Goal: Task Accomplishment & Management: Manage account settings

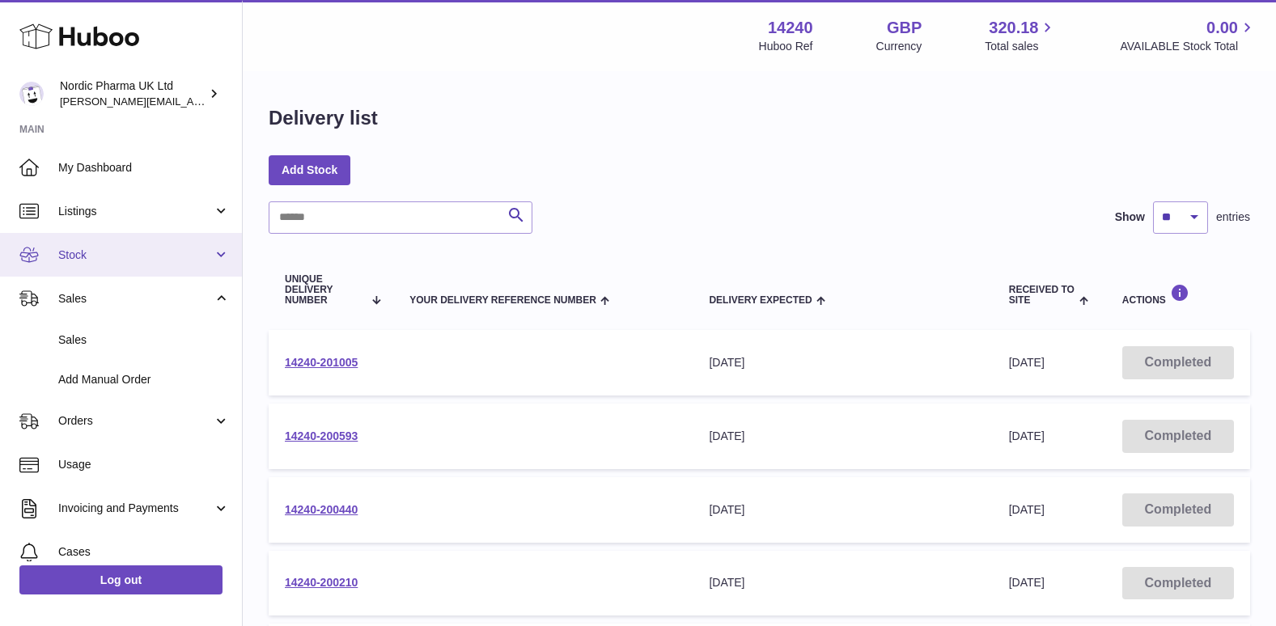
click at [116, 258] on span "Stock" at bounding box center [135, 255] width 155 height 15
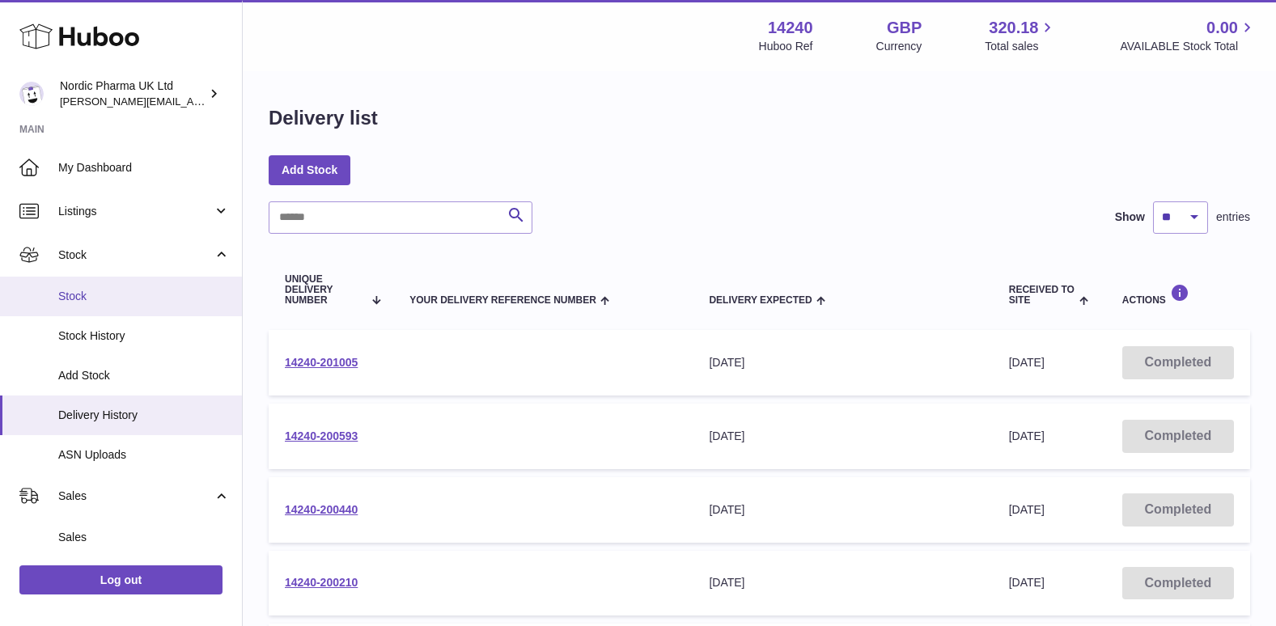
click at [74, 294] on span "Stock" at bounding box center [144, 296] width 172 height 15
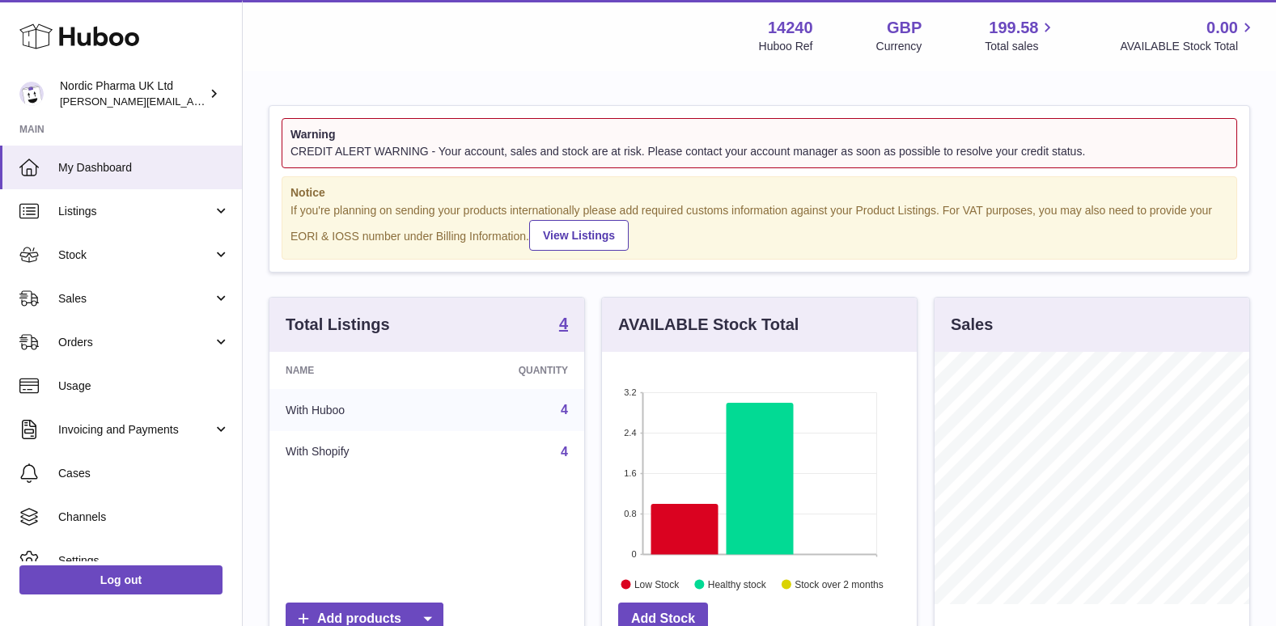
scroll to position [252, 315]
click at [112, 341] on span "Orders" at bounding box center [135, 342] width 155 height 15
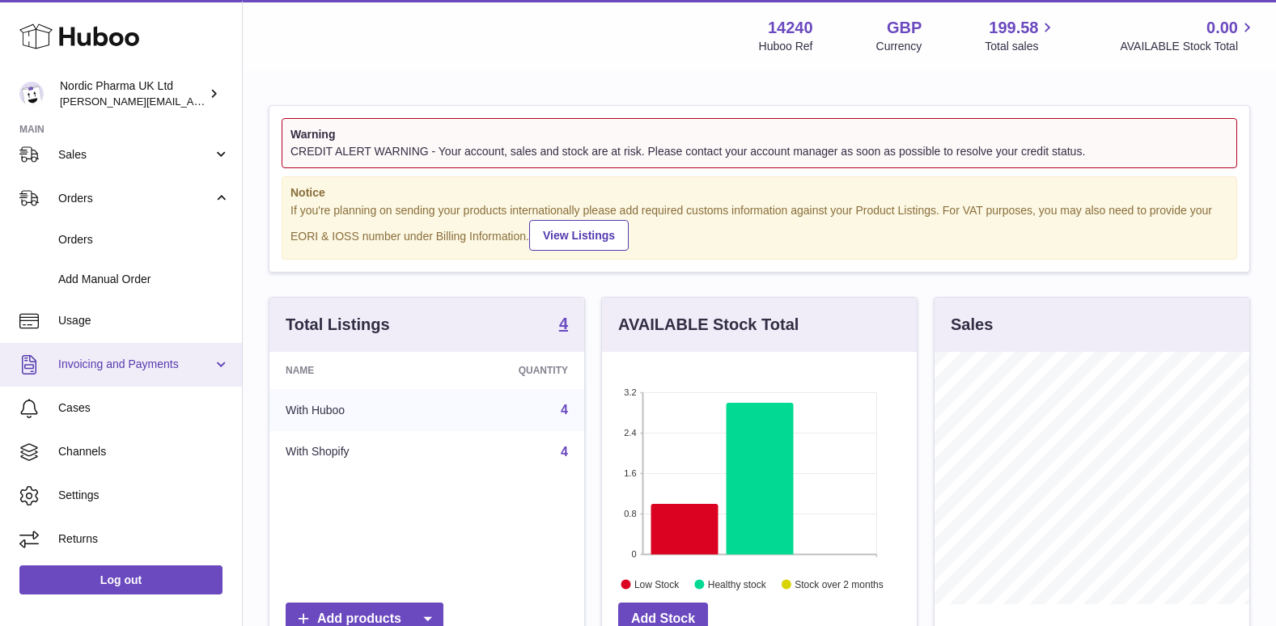
scroll to position [0, 0]
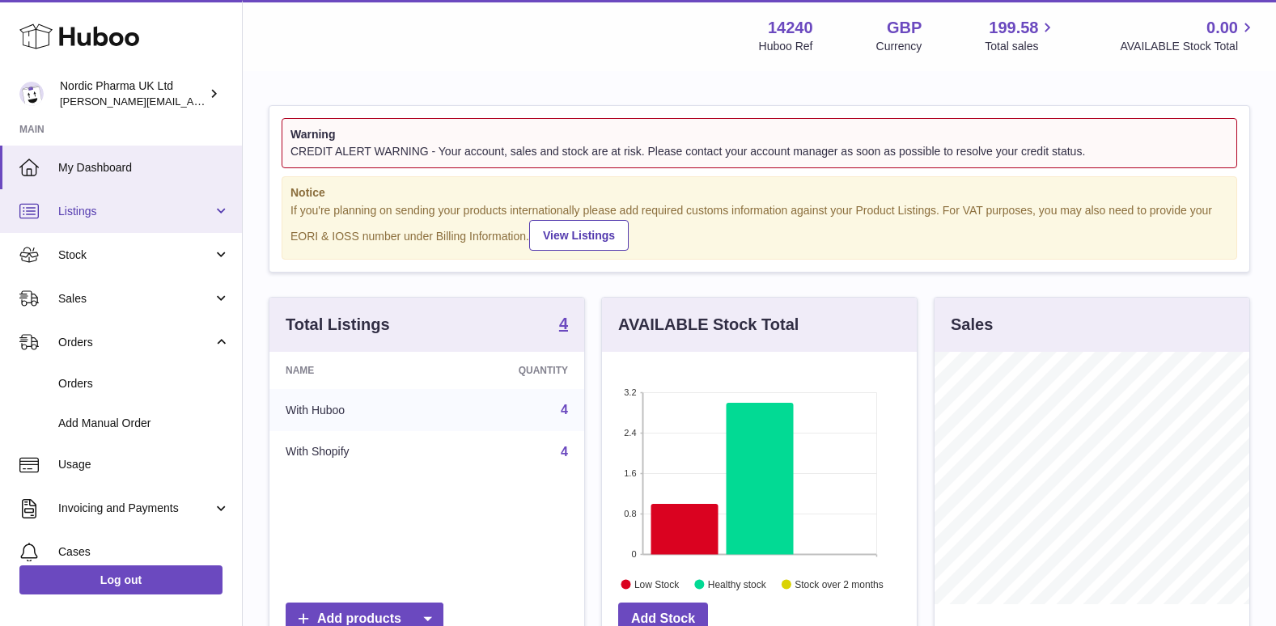
click at [134, 221] on link "Listings" at bounding box center [121, 211] width 242 height 44
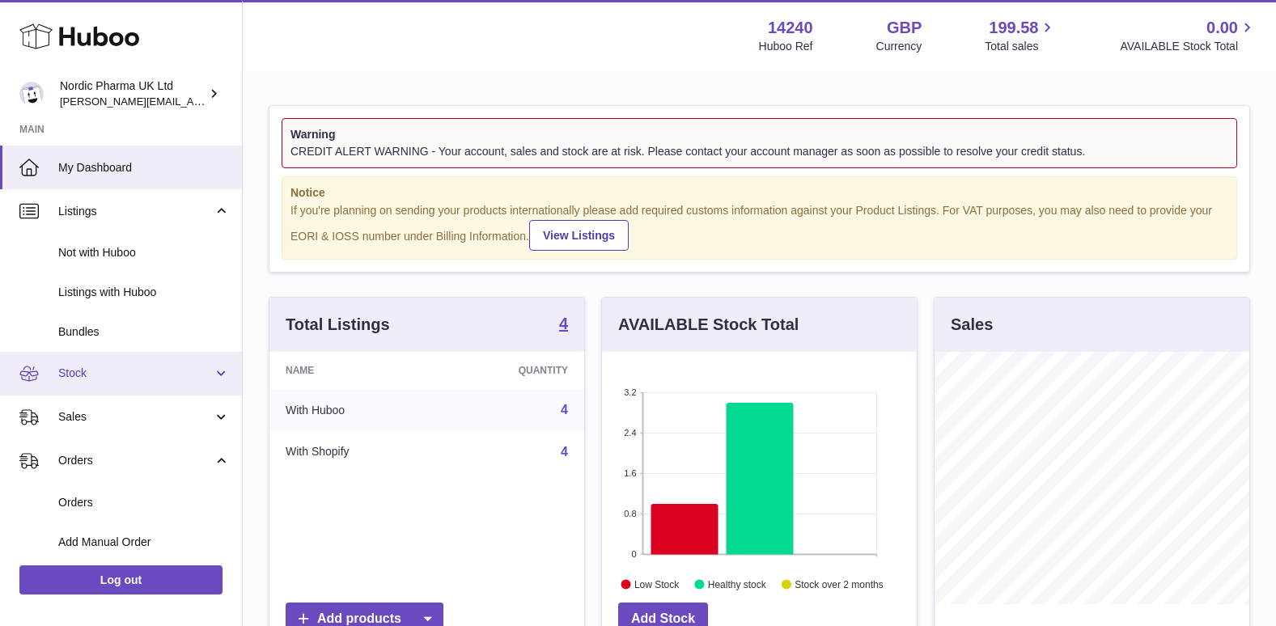
click at [103, 367] on span "Stock" at bounding box center [135, 373] width 155 height 15
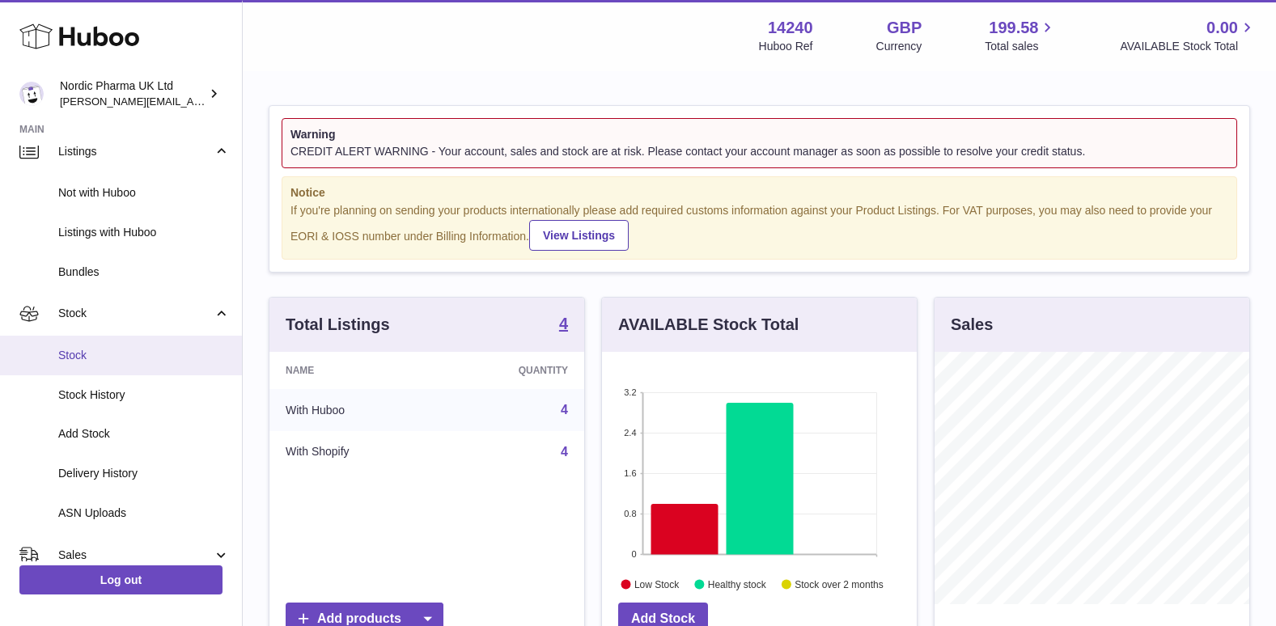
scroll to position [81, 0]
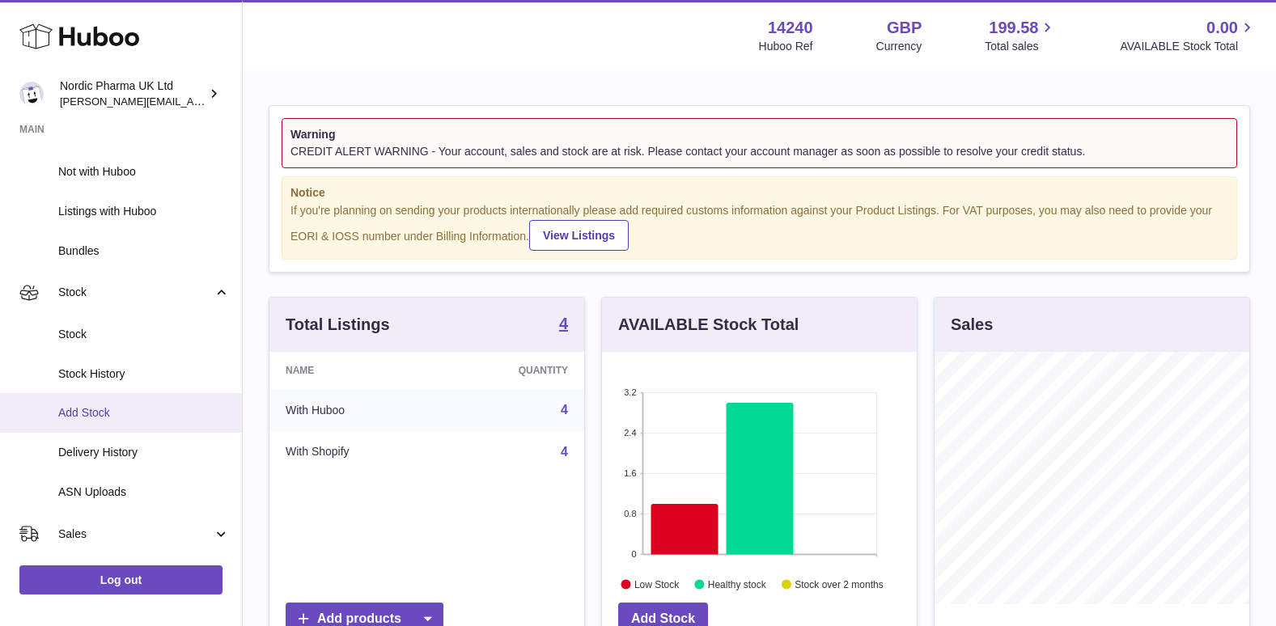
click at [122, 404] on link "Add Stock" at bounding box center [121, 413] width 242 height 40
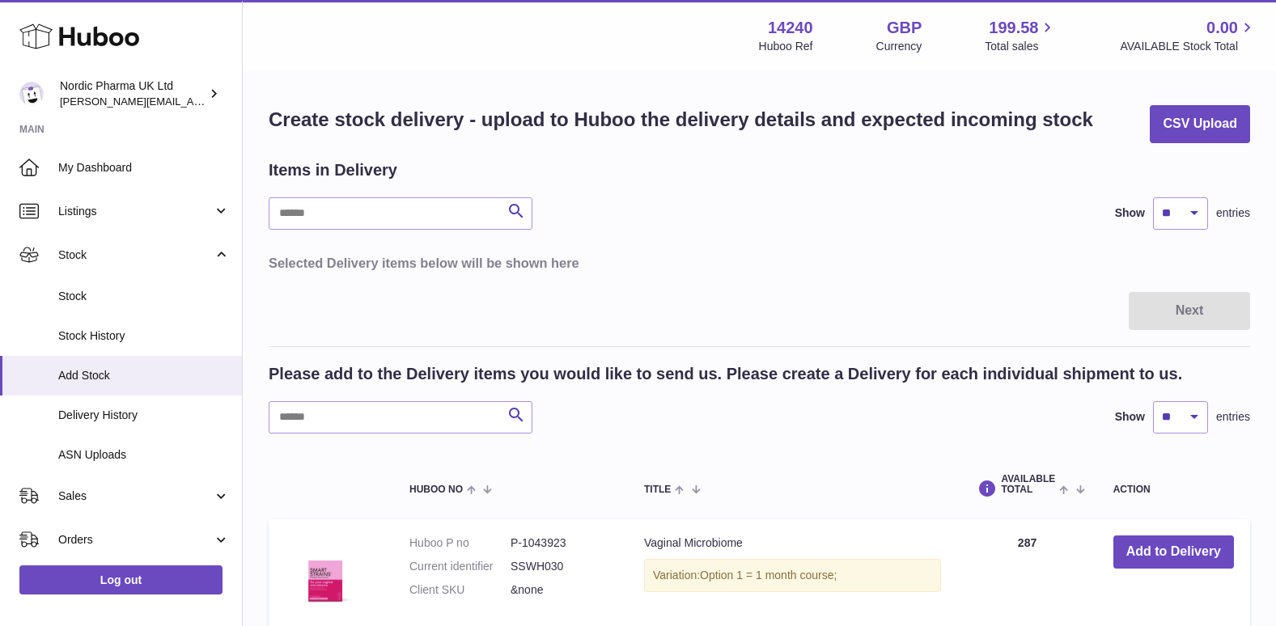
scroll to position [81, 0]
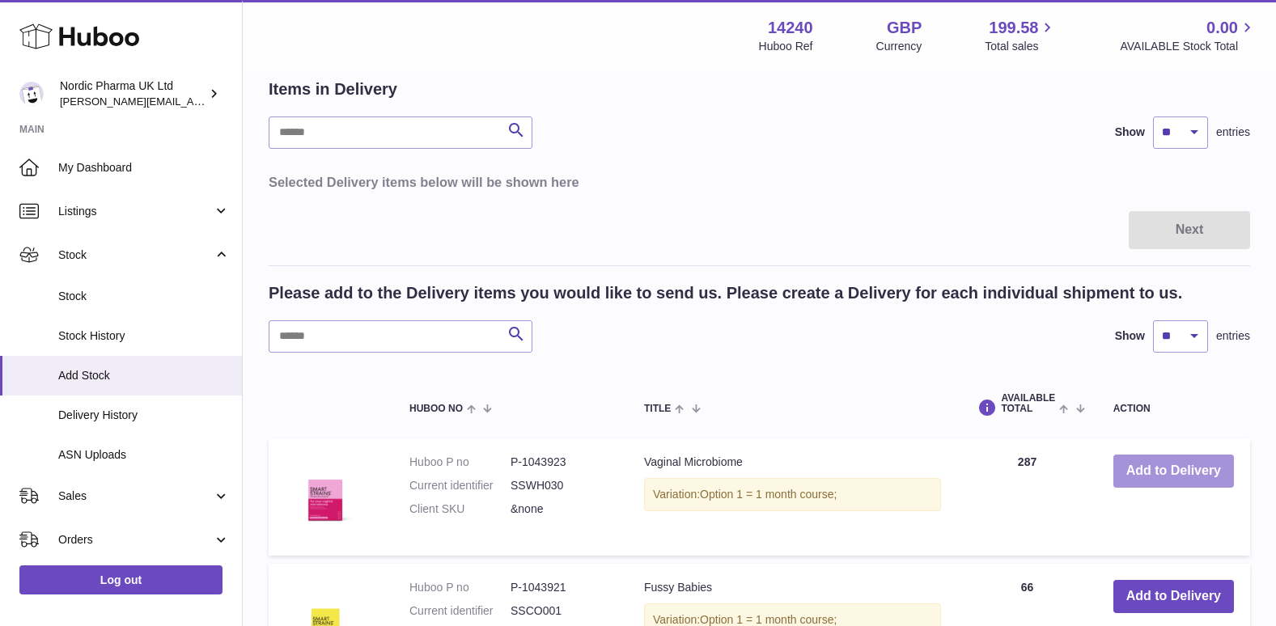
click at [1186, 467] on button "Add to Delivery" at bounding box center [1173, 471] width 121 height 33
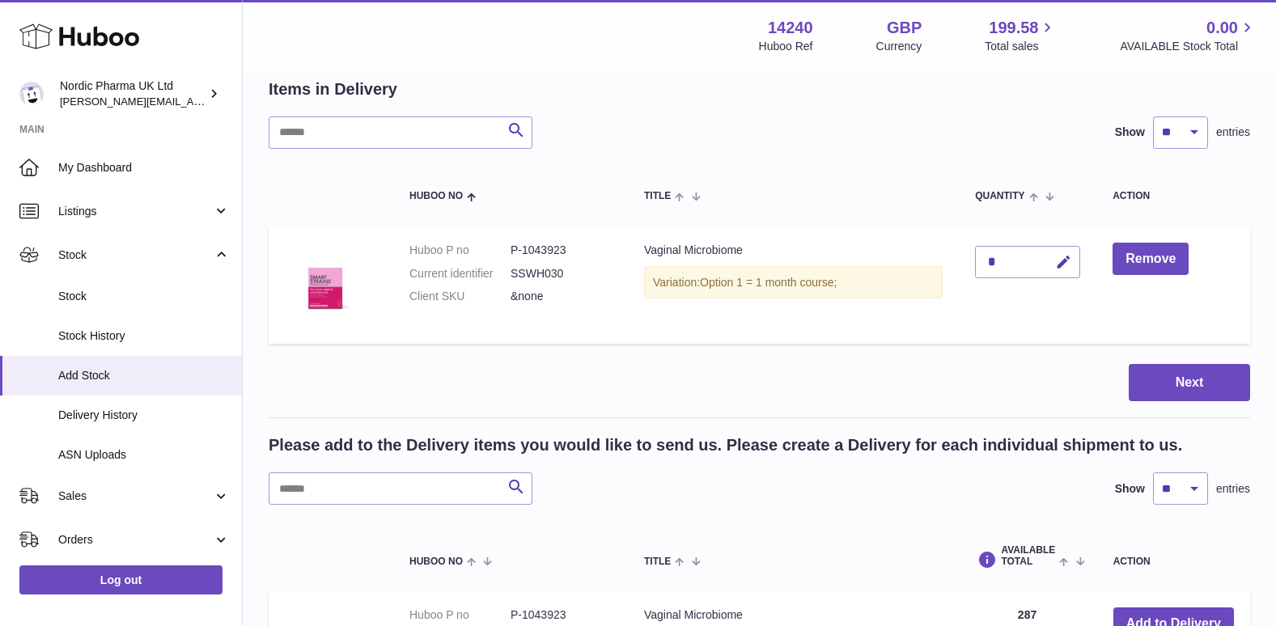
click at [1012, 262] on div "*" at bounding box center [1027, 262] width 105 height 32
click at [1067, 264] on icon "button" at bounding box center [1063, 262] width 17 height 17
type input "***"
click at [1059, 261] on icon "submit" at bounding box center [1064, 262] width 15 height 15
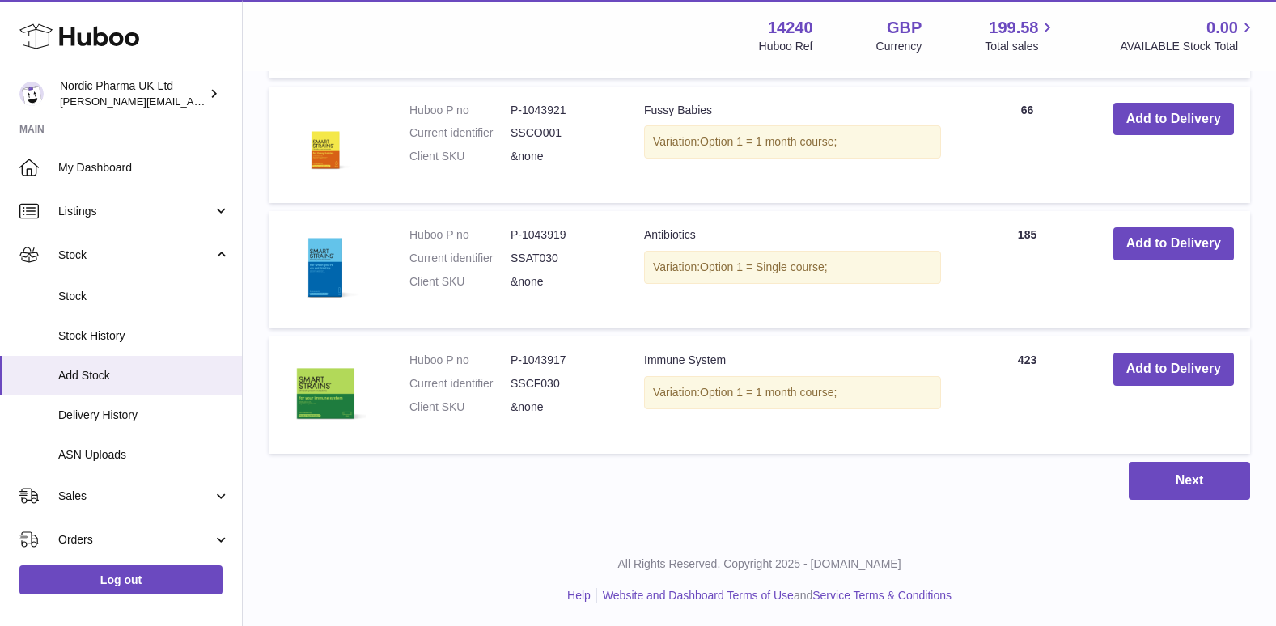
scroll to position [713, 0]
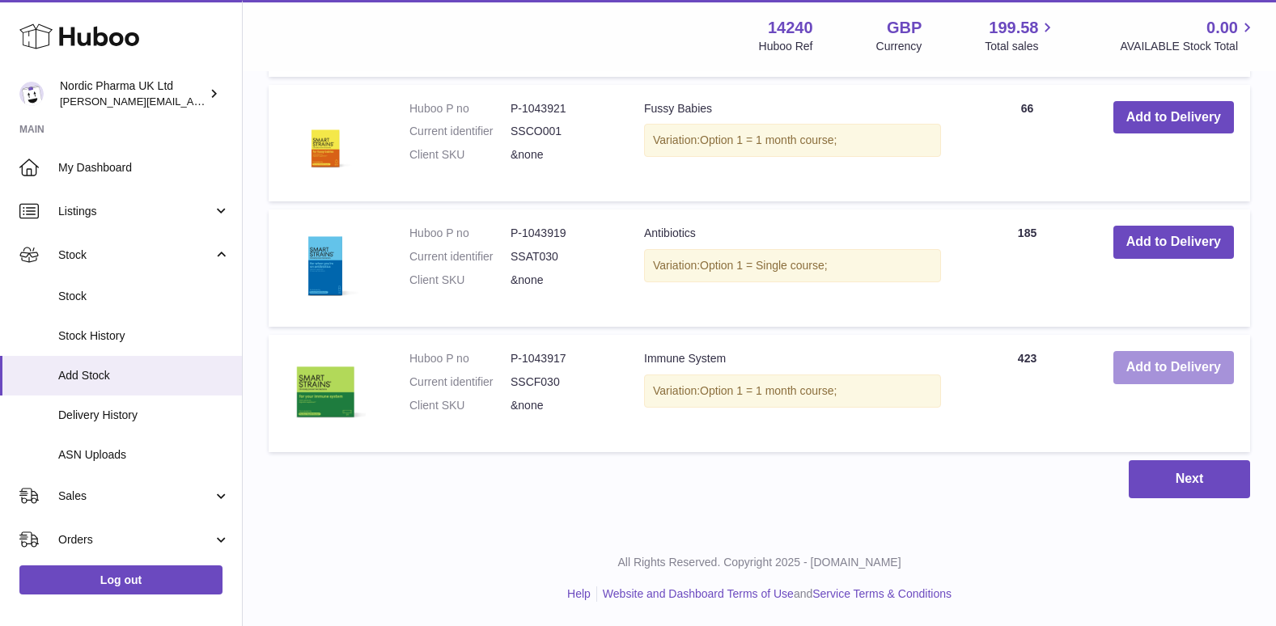
click at [1148, 358] on button "Add to Delivery" at bounding box center [1173, 367] width 121 height 33
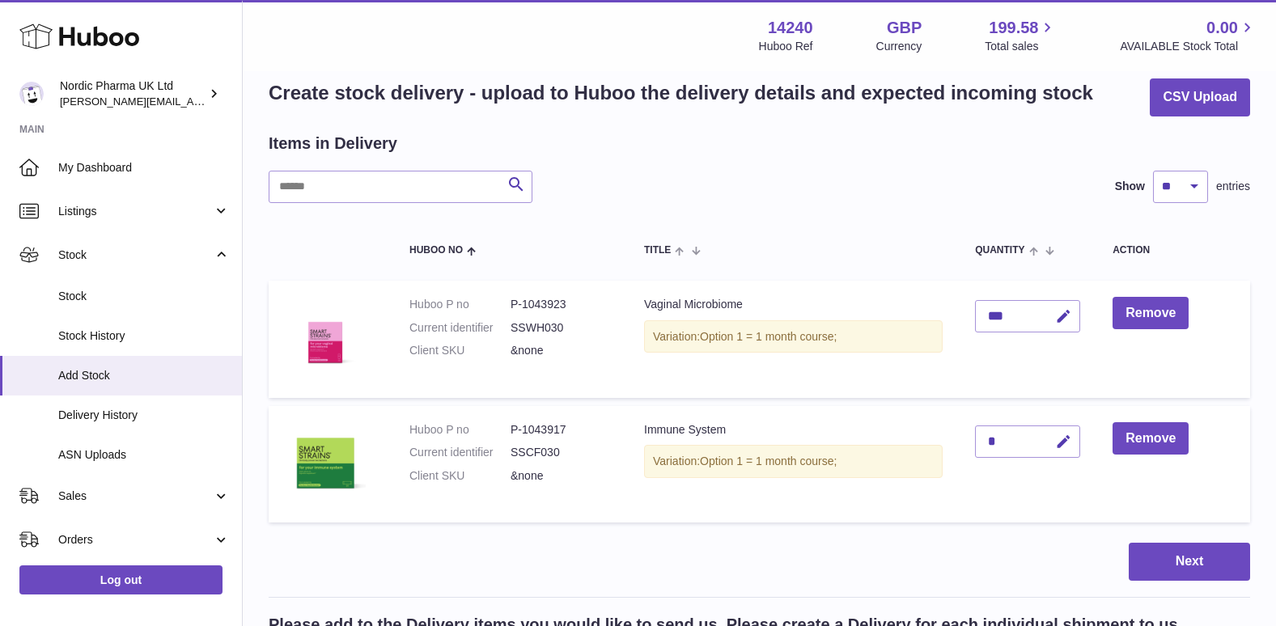
scroll to position [0, 0]
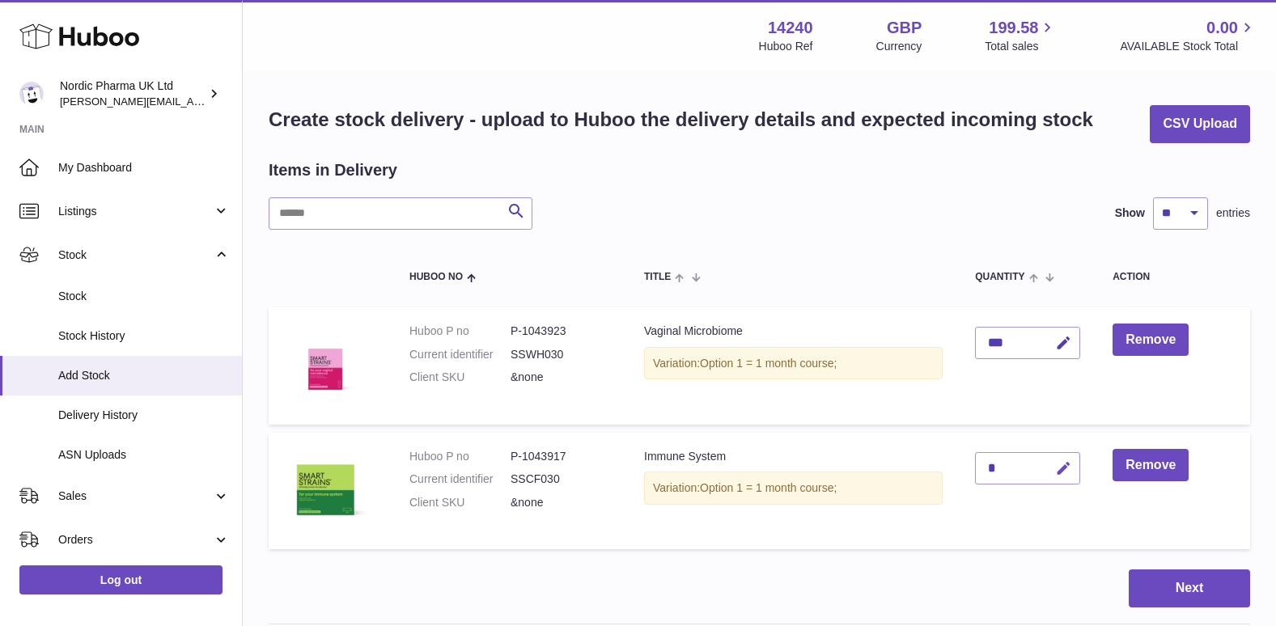
click at [1067, 466] on icon "button" at bounding box center [1063, 468] width 17 height 17
type input "***"
click at [1067, 463] on icon "submit" at bounding box center [1064, 468] width 15 height 15
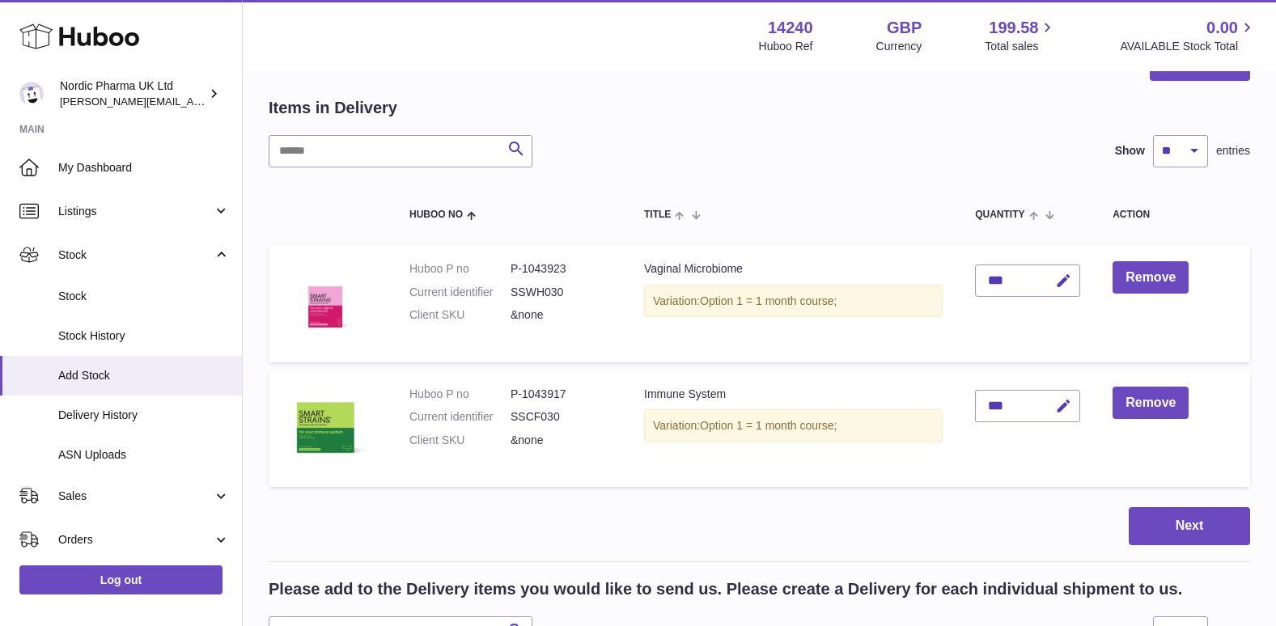
scroll to position [162, 0]
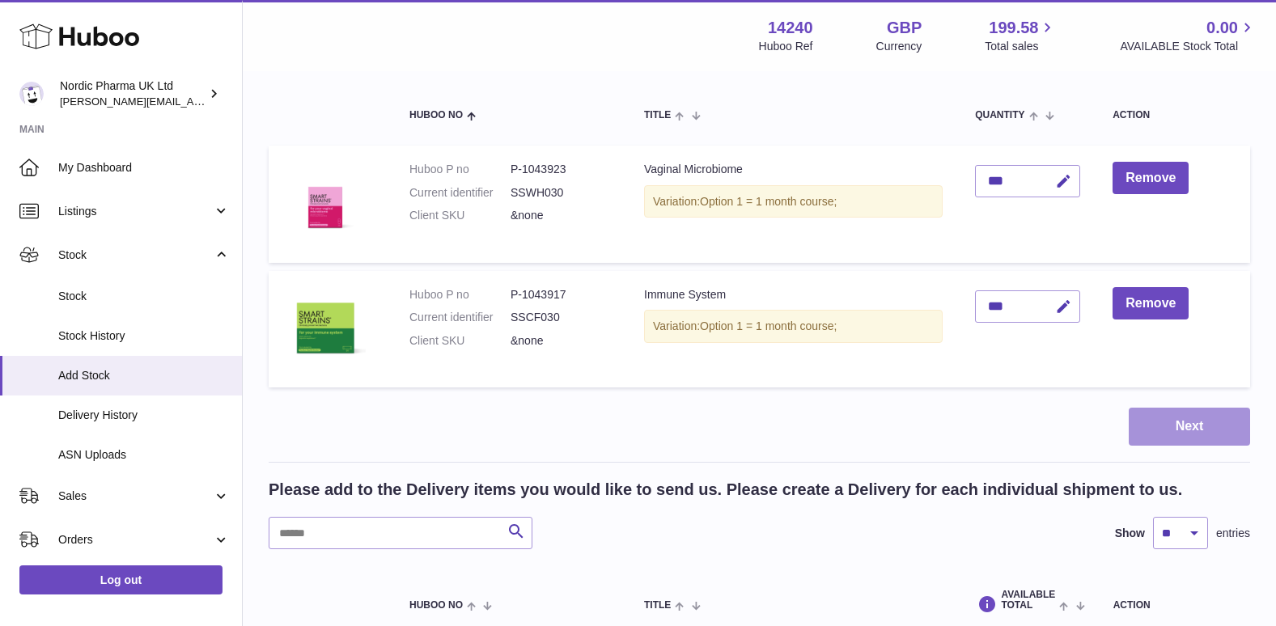
click at [1173, 424] on button "Next" at bounding box center [1189, 427] width 121 height 38
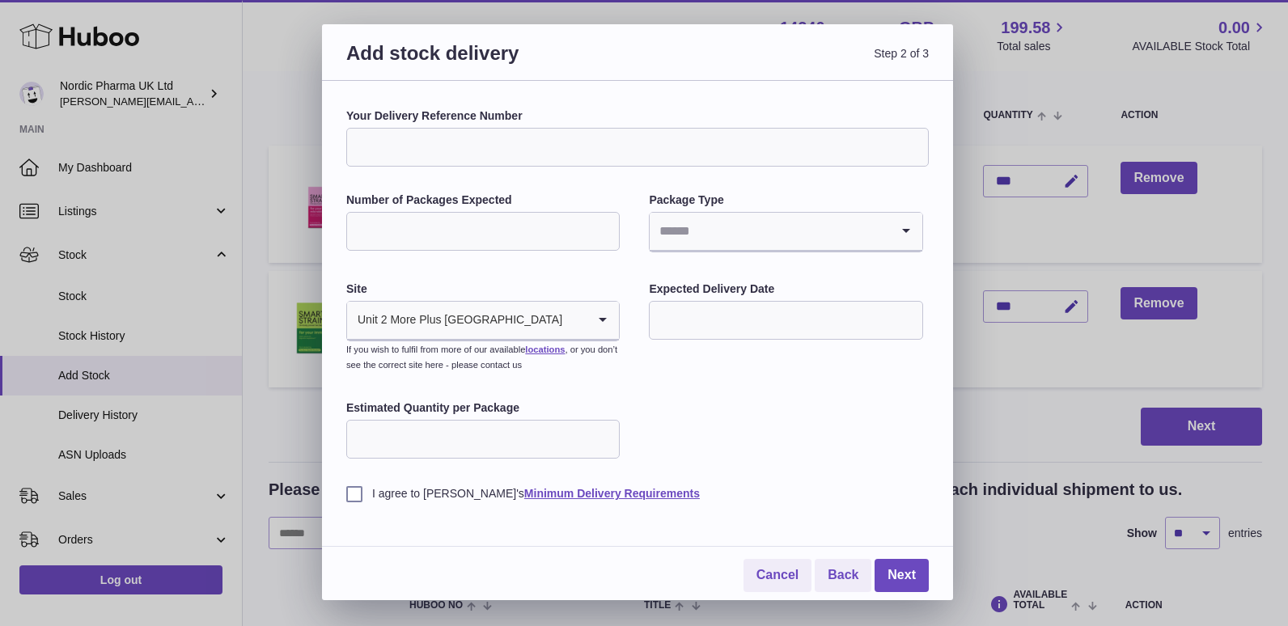
click at [464, 232] on input "Number of Packages Expected" at bounding box center [483, 231] width 274 height 39
type input "**"
click at [907, 226] on icon "Search for option" at bounding box center [906, 231] width 32 height 37
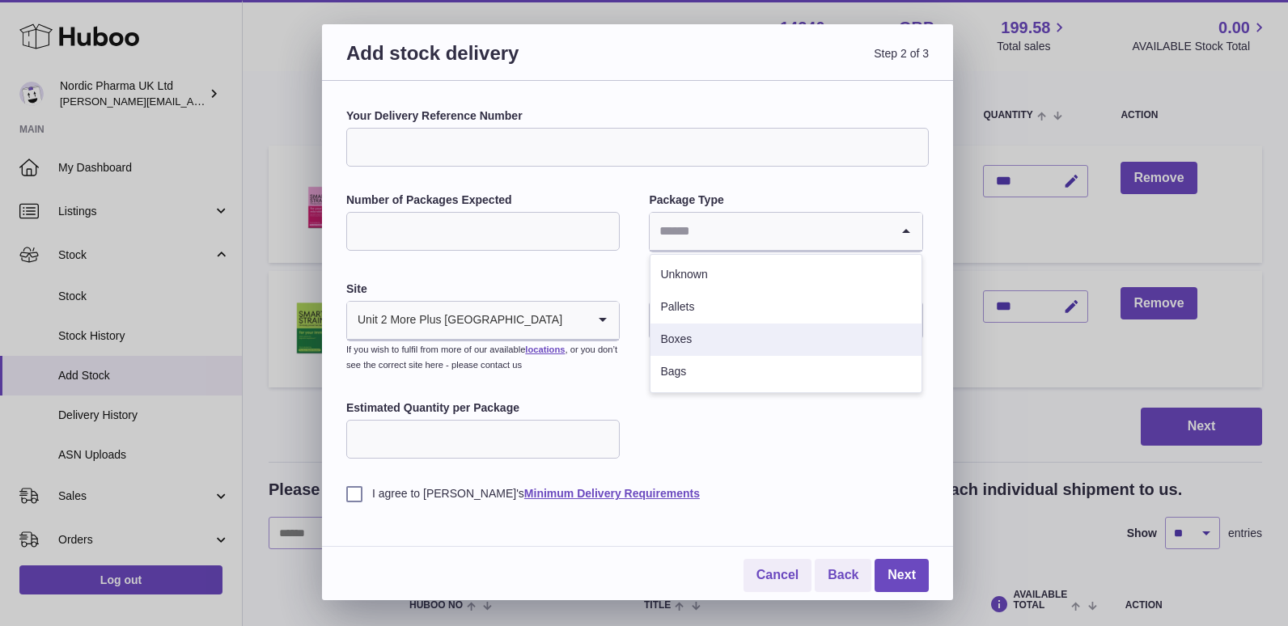
click at [710, 336] on li "Boxes" at bounding box center [786, 340] width 270 height 32
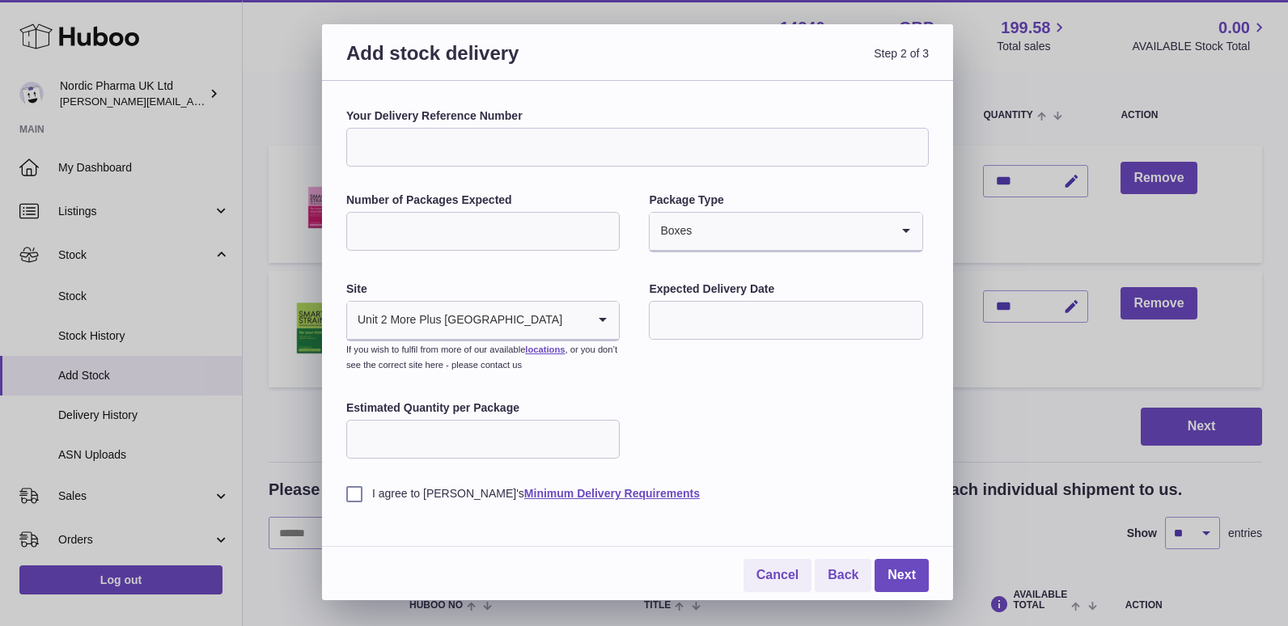
click at [520, 439] on input "Estimated Quantity per Package" at bounding box center [483, 439] width 274 height 39
type input "*"
click at [780, 320] on input "text" at bounding box center [786, 320] width 274 height 39
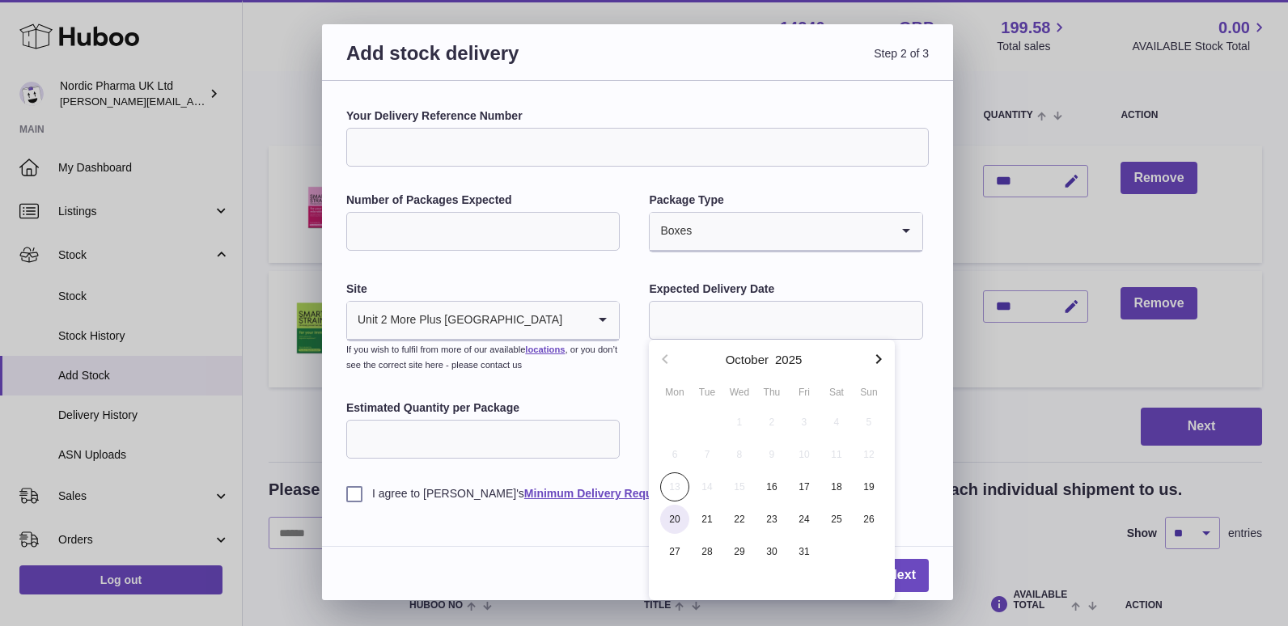
click at [674, 517] on span "20" at bounding box center [674, 519] width 29 height 29
type input "**********"
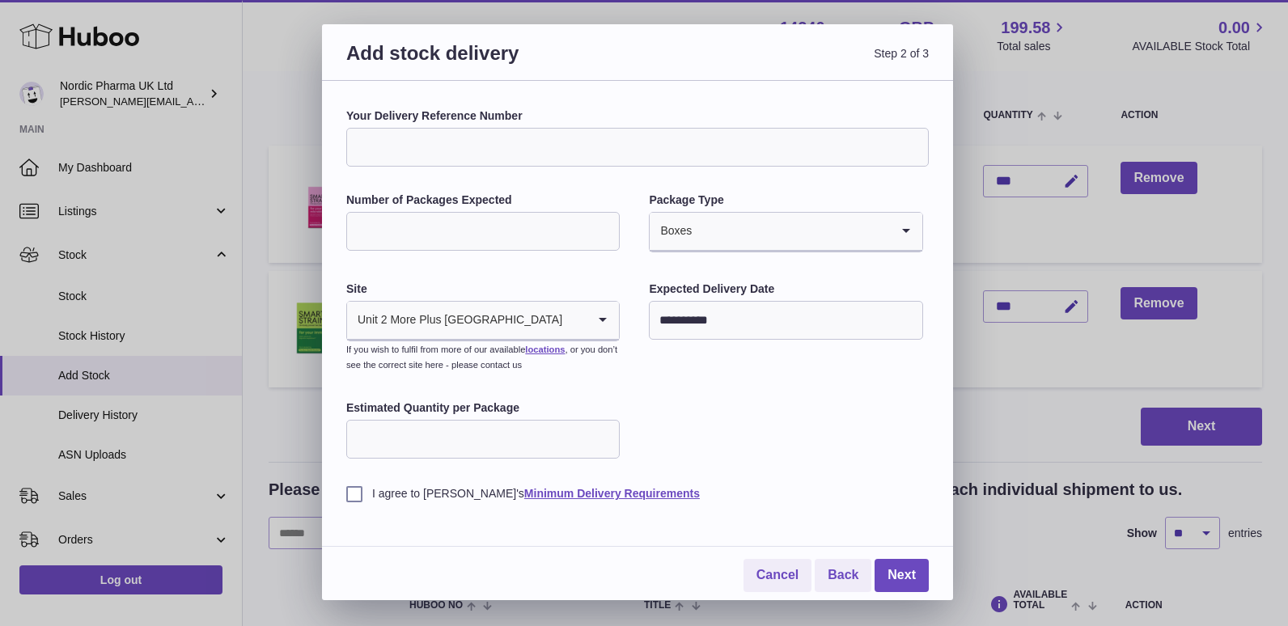
click at [355, 494] on label "I agree to Huboo's Minimum Delivery Requirements" at bounding box center [637, 493] width 583 height 15
click at [906, 575] on link "Next" at bounding box center [902, 575] width 54 height 33
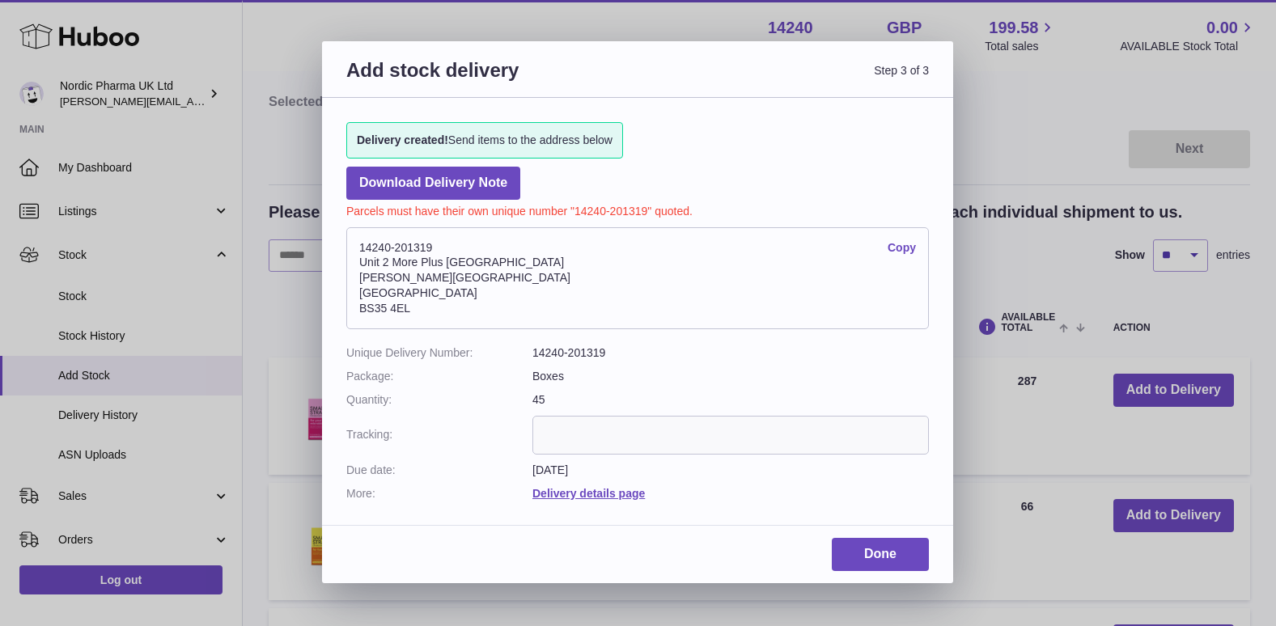
drag, startPoint x: 448, startPoint y: 244, endPoint x: 354, endPoint y: 249, distance: 94.8
click at [354, 249] on address "14240-201319 Copy Unit 2 More Plus Central Park Hudson Ave Severn Beach BS35 4EL" at bounding box center [637, 278] width 583 height 102
drag, startPoint x: 354, startPoint y: 249, endPoint x: 377, endPoint y: 248, distance: 23.5
copy address "14240-201319"
click at [888, 546] on link "Done" at bounding box center [880, 554] width 97 height 33
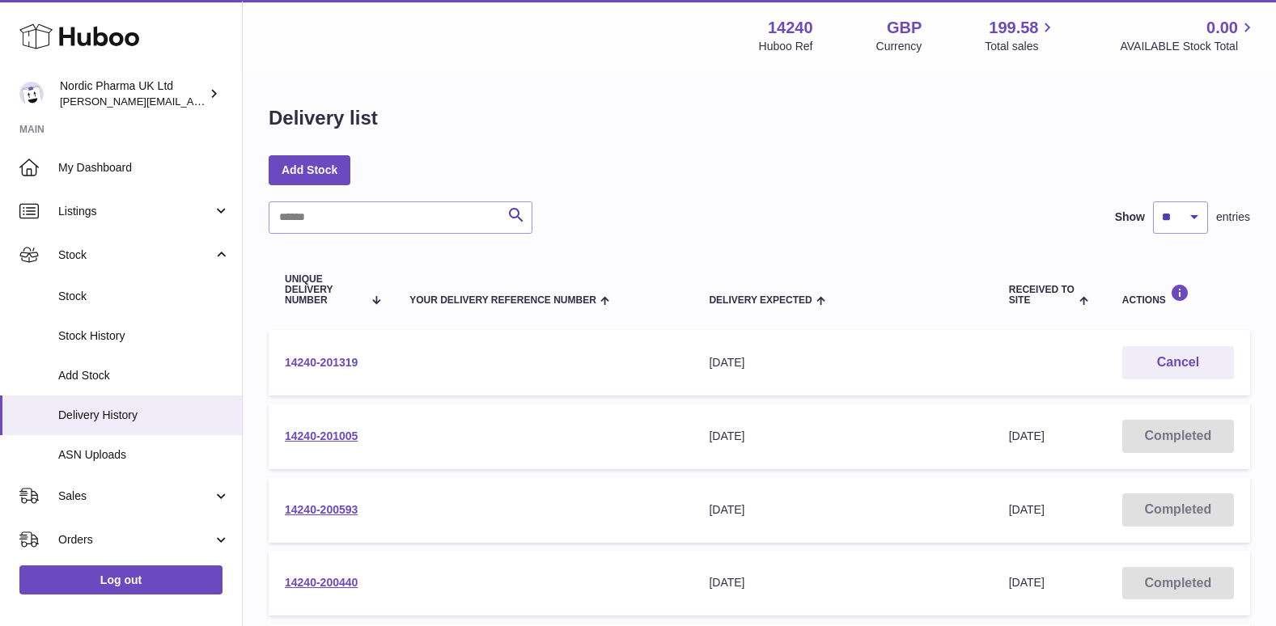
click at [330, 364] on link "14240-201319" at bounding box center [321, 362] width 73 height 13
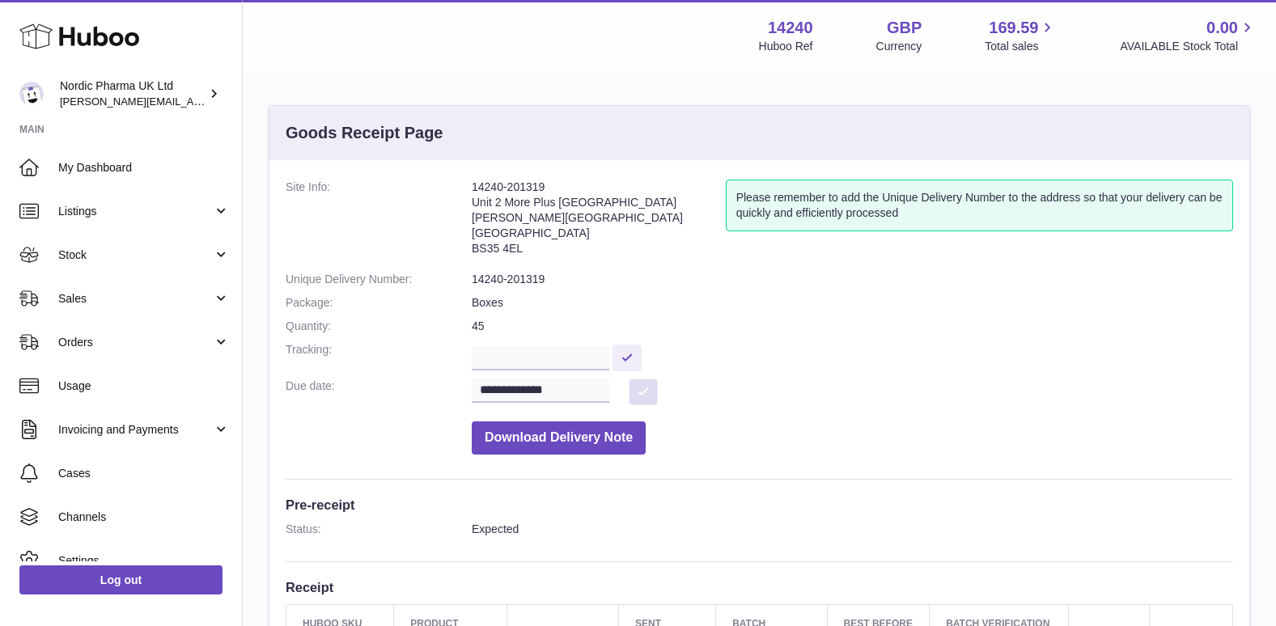
click at [642, 392] on button at bounding box center [643, 392] width 29 height 27
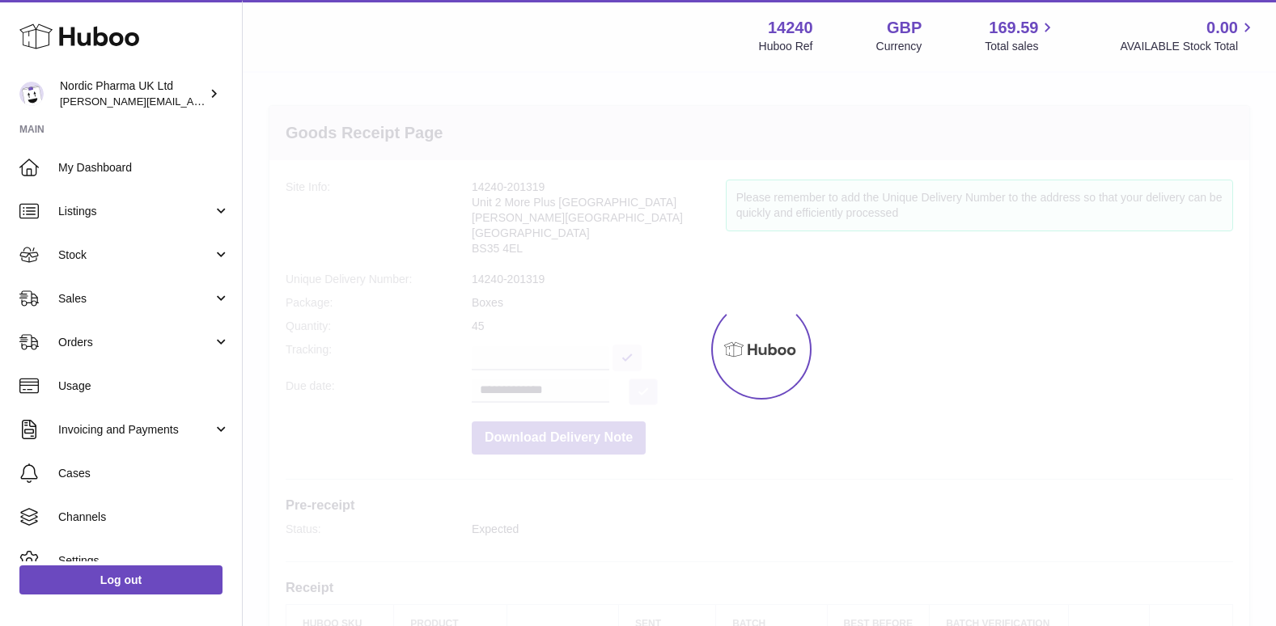
click at [642, 392] on div "**********" at bounding box center [759, 544] width 1033 height 1088
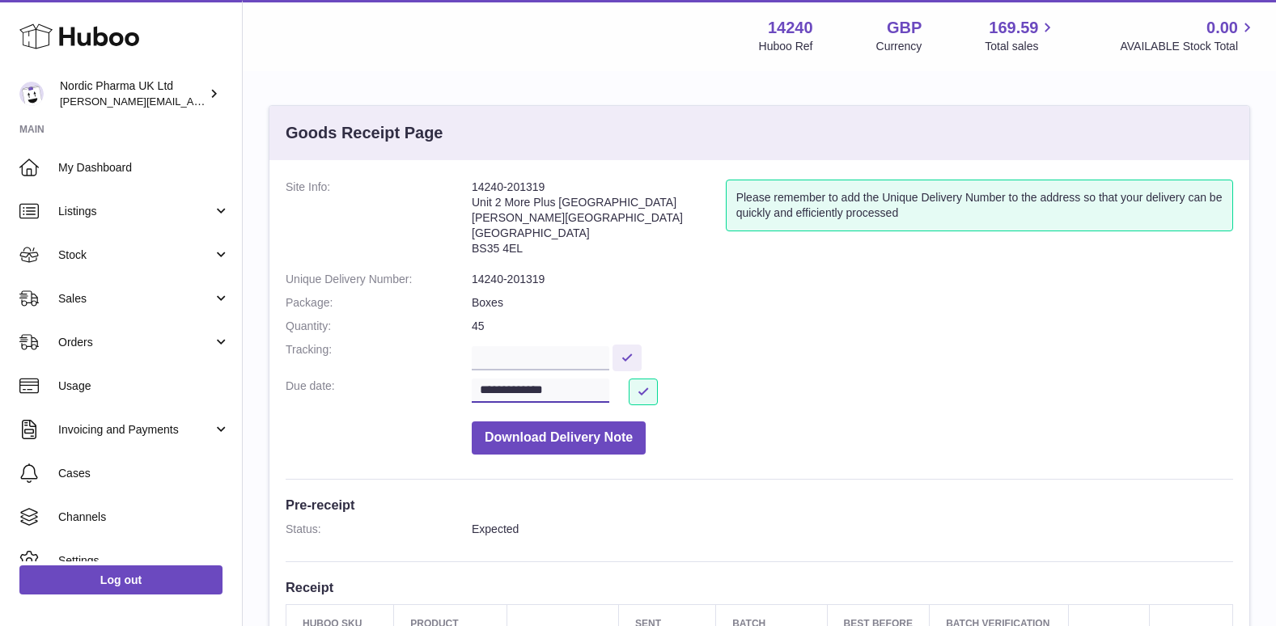
drag, startPoint x: 642, startPoint y: 392, endPoint x: 524, endPoint y: 384, distance: 117.7
click at [524, 384] on input "**********" at bounding box center [541, 391] width 138 height 24
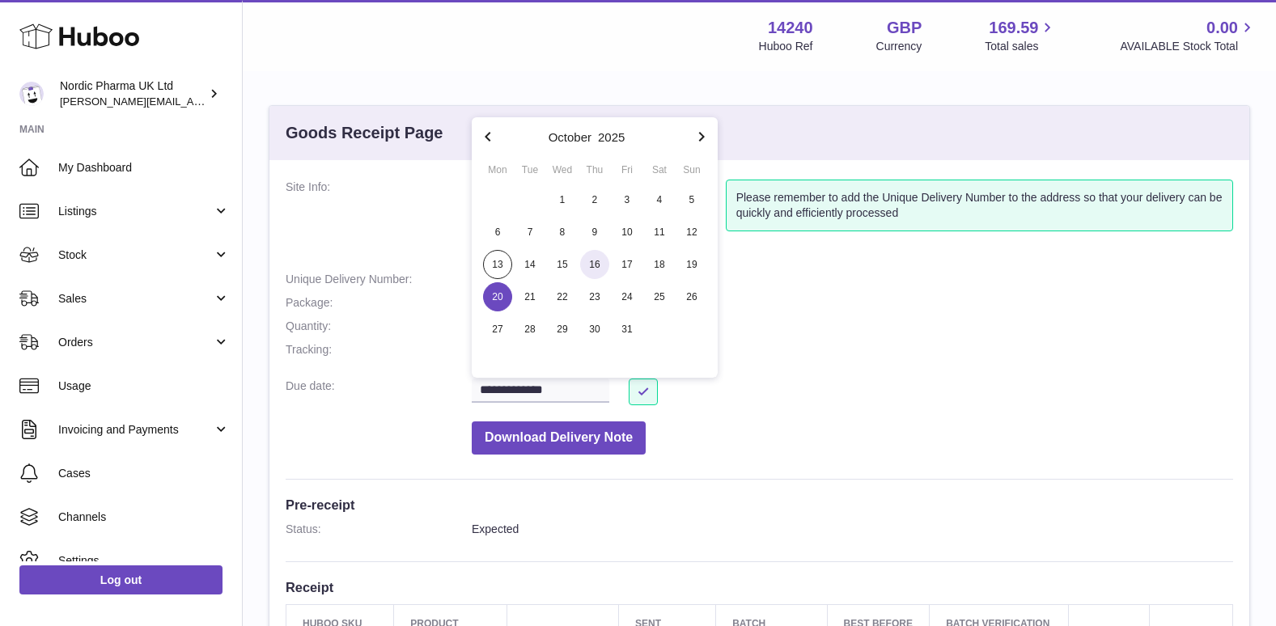
click at [600, 269] on span "16" at bounding box center [594, 264] width 29 height 29
type input "**********"
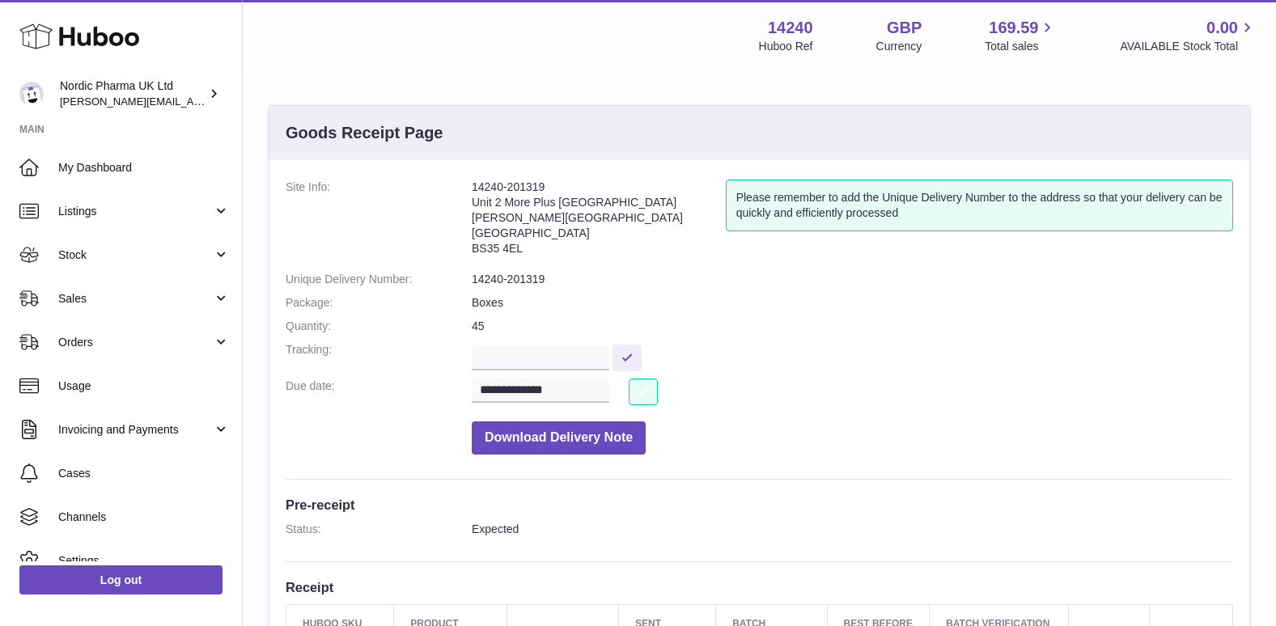
click at [644, 386] on button at bounding box center [643, 392] width 29 height 27
click at [155, 588] on link "Log out" at bounding box center [120, 580] width 203 height 29
